Goal: Transaction & Acquisition: Purchase product/service

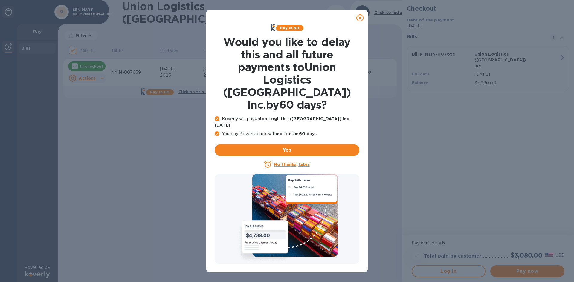
click at [363, 15] on icon at bounding box center [359, 17] width 7 height 7
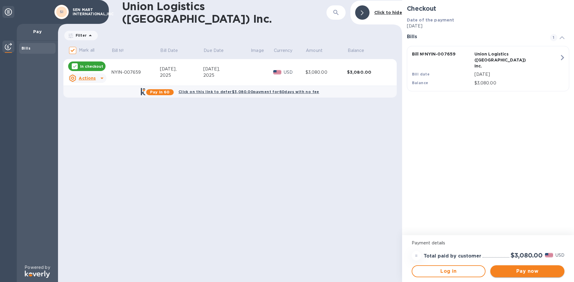
click at [516, 268] on span "Pay now" at bounding box center [527, 271] width 65 height 7
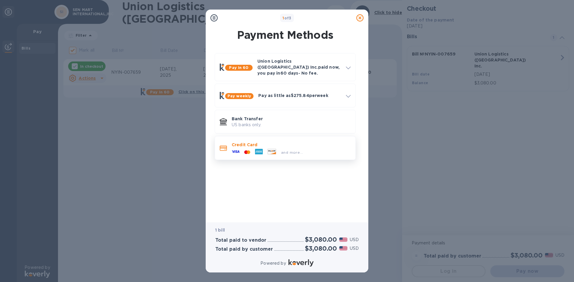
click at [260, 149] on icon at bounding box center [259, 152] width 8 height 6
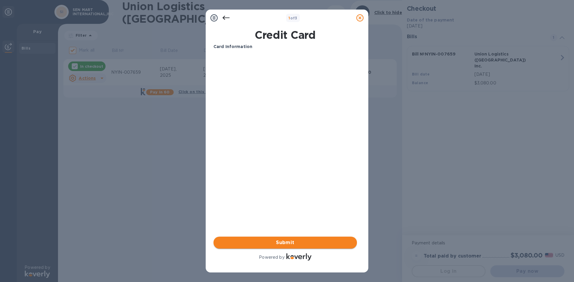
click at [293, 240] on span "Submit" at bounding box center [285, 242] width 134 height 7
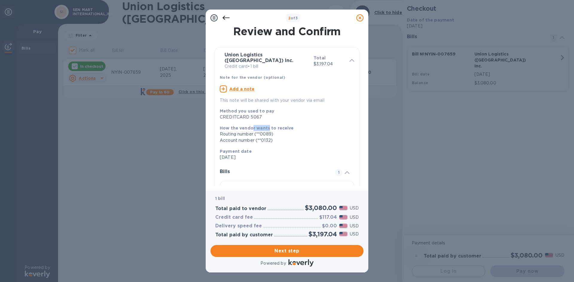
drag, startPoint x: 251, startPoint y: 123, endPoint x: 269, endPoint y: 123, distance: 17.6
click at [269, 126] on b "How the vendor wants to receive" at bounding box center [257, 128] width 74 height 5
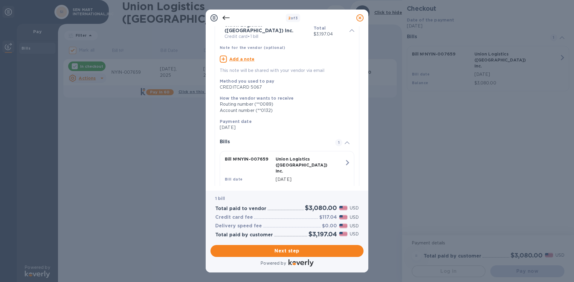
scroll to position [45, 0]
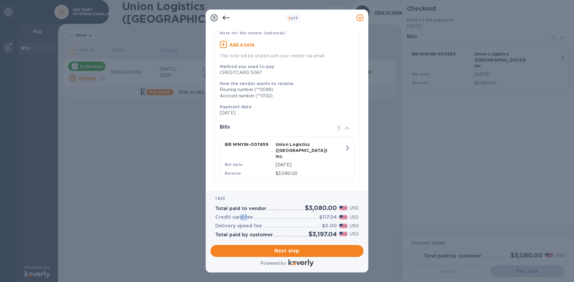
drag, startPoint x: 239, startPoint y: 217, endPoint x: 246, endPoint y: 218, distance: 7.2
click at [246, 218] on h3 "Credit card fee" at bounding box center [234, 218] width 38 height 6
drag, startPoint x: 241, startPoint y: 218, endPoint x: 247, endPoint y: 218, distance: 5.4
click at [247, 218] on h3 "Credit card fee" at bounding box center [234, 218] width 38 height 6
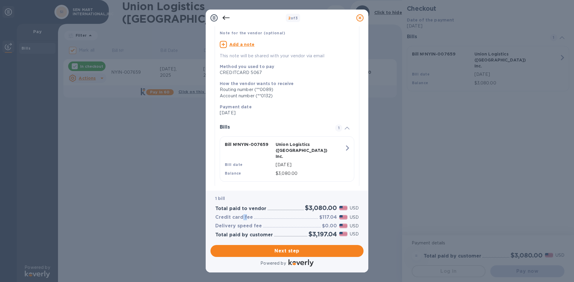
click at [247, 218] on h3 "Credit card fee" at bounding box center [234, 218] width 38 height 6
click at [223, 16] on icon at bounding box center [225, 17] width 7 height 7
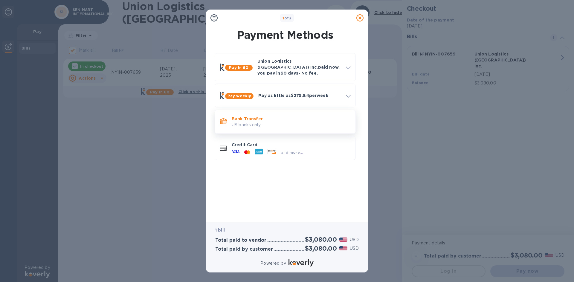
click at [283, 117] on p "Bank Transfer" at bounding box center [291, 119] width 119 height 6
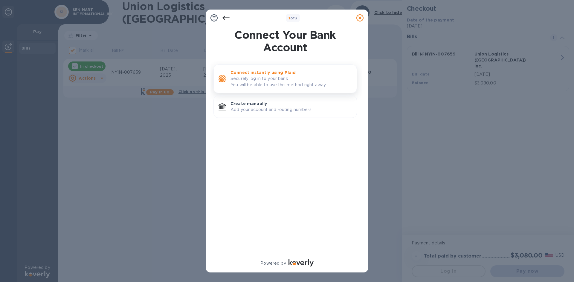
click at [285, 85] on p "Securely log in to your bank. You will be able to use this method right away." at bounding box center [290, 82] width 121 height 13
click at [227, 18] on icon at bounding box center [225, 18] width 7 height 4
